Goal: Transaction & Acquisition: Purchase product/service

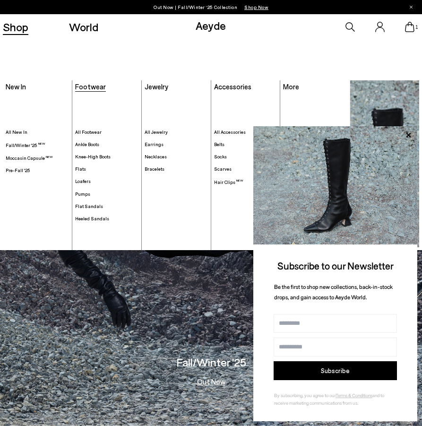
click at [81, 84] on span "Footwear" at bounding box center [90, 86] width 31 height 9
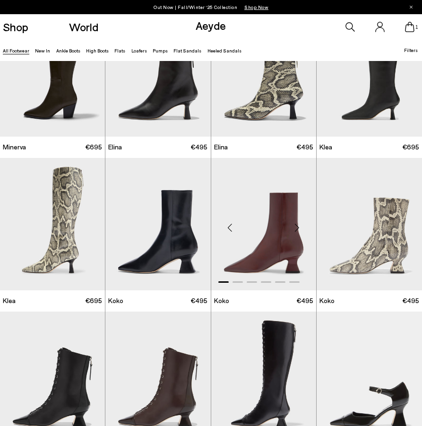
scroll to position [1242, 0]
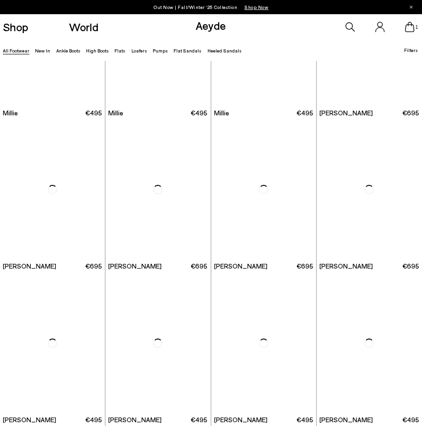
scroll to position [2400, 0]
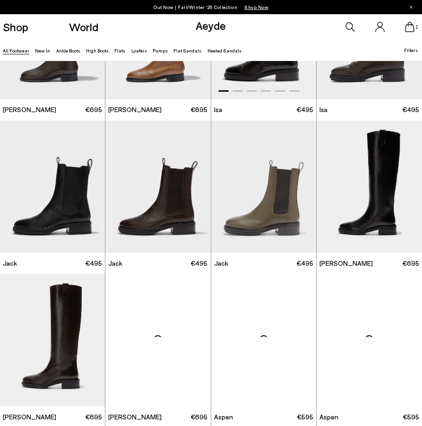
scroll to position [3540, 0]
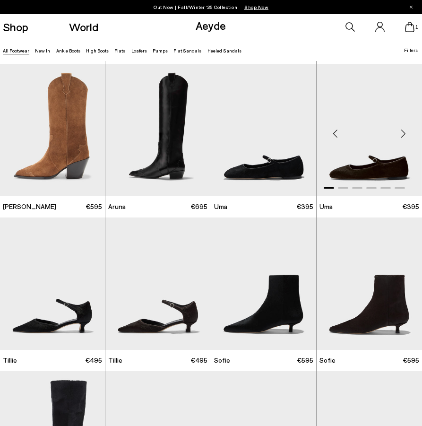
scroll to position [4455, 0]
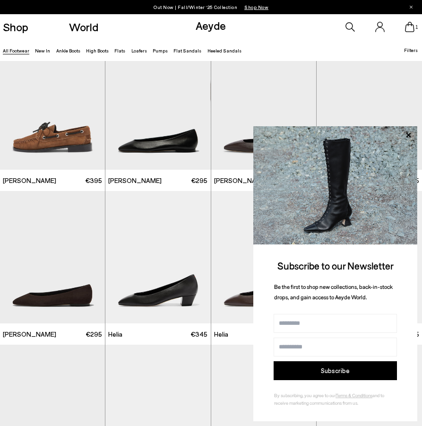
scroll to position [5784, 0]
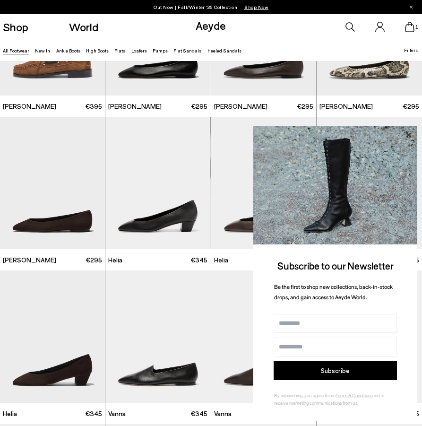
click at [408, 136] on icon at bounding box center [409, 135] width 12 height 12
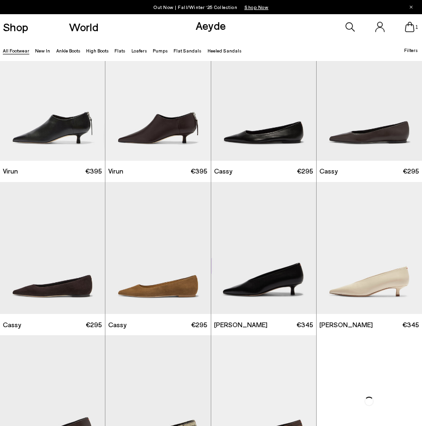
scroll to position [7551, 0]
